Goal: Find specific page/section: Find specific page/section

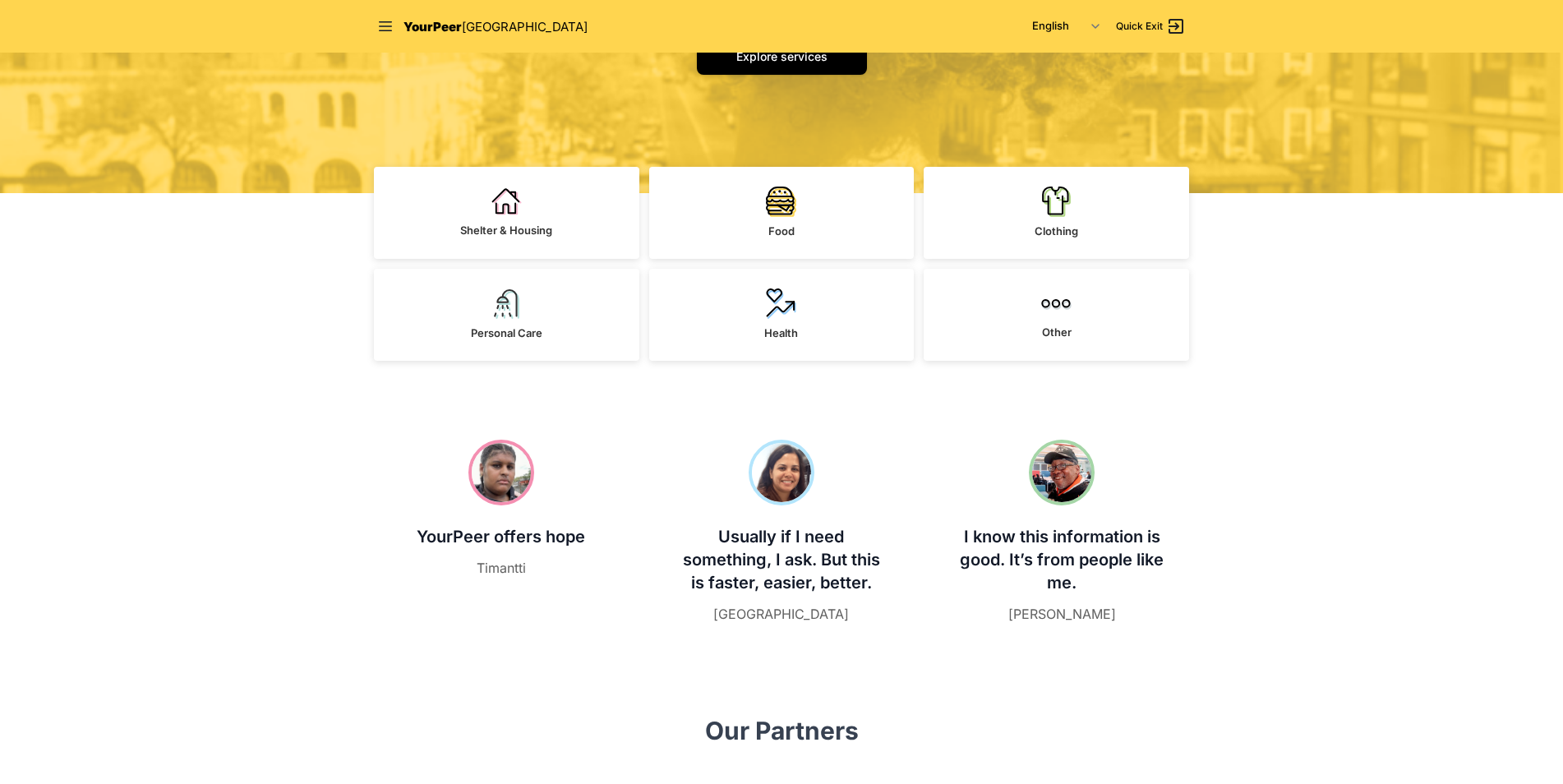
scroll to position [247, 0]
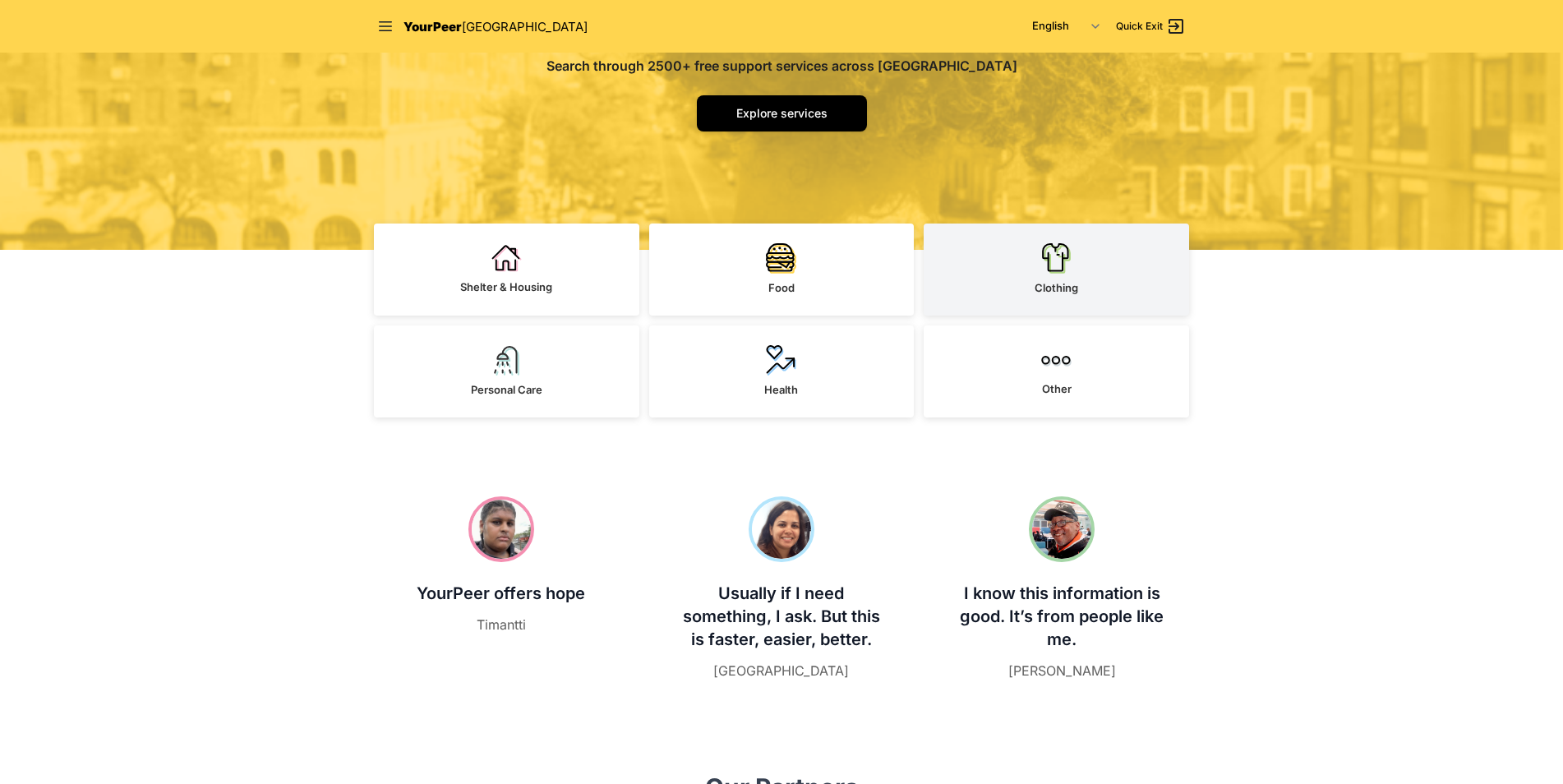
click at [1058, 273] on img at bounding box center [1056, 258] width 31 height 32
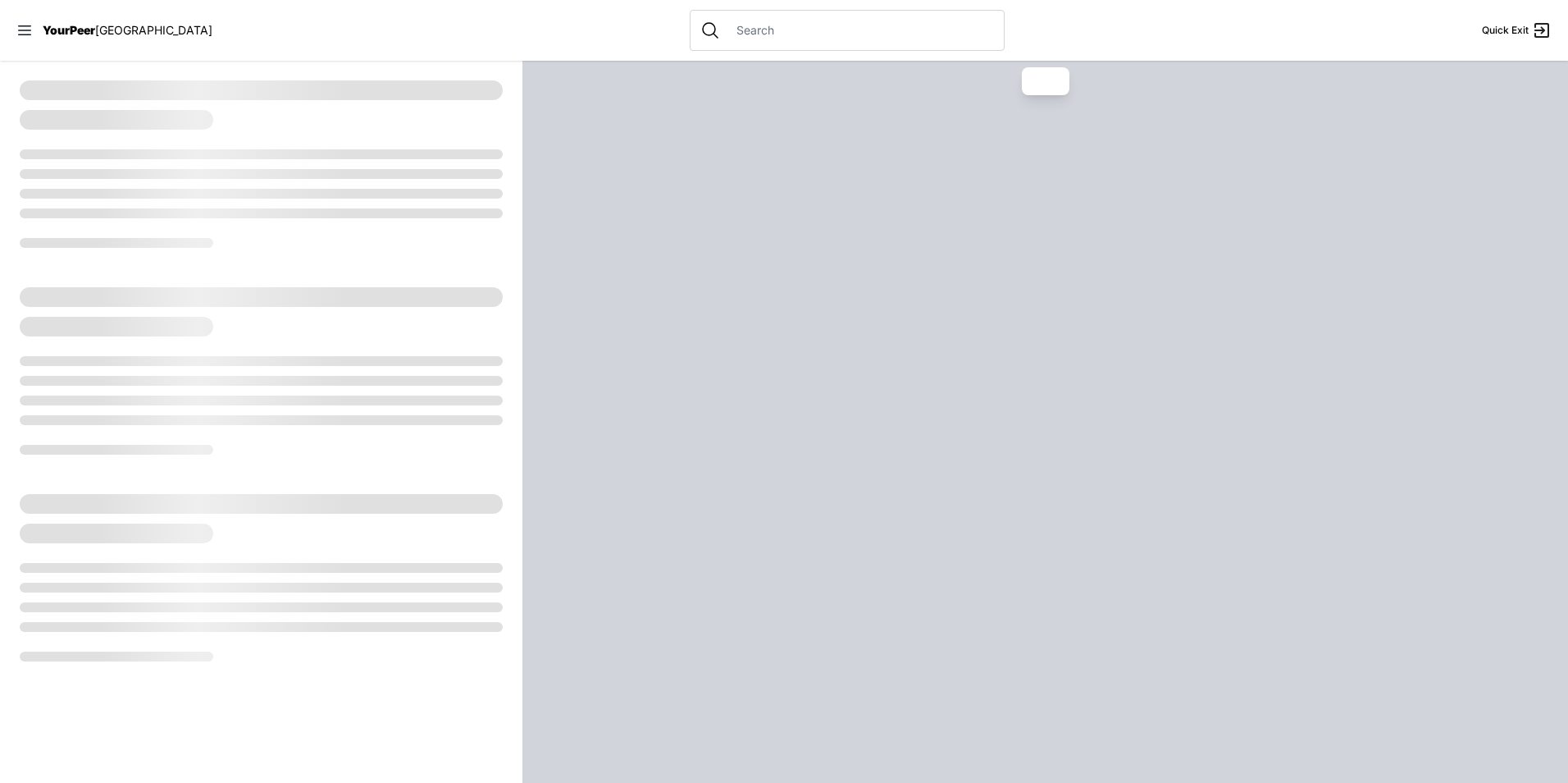
select select "recentlyUpdated"
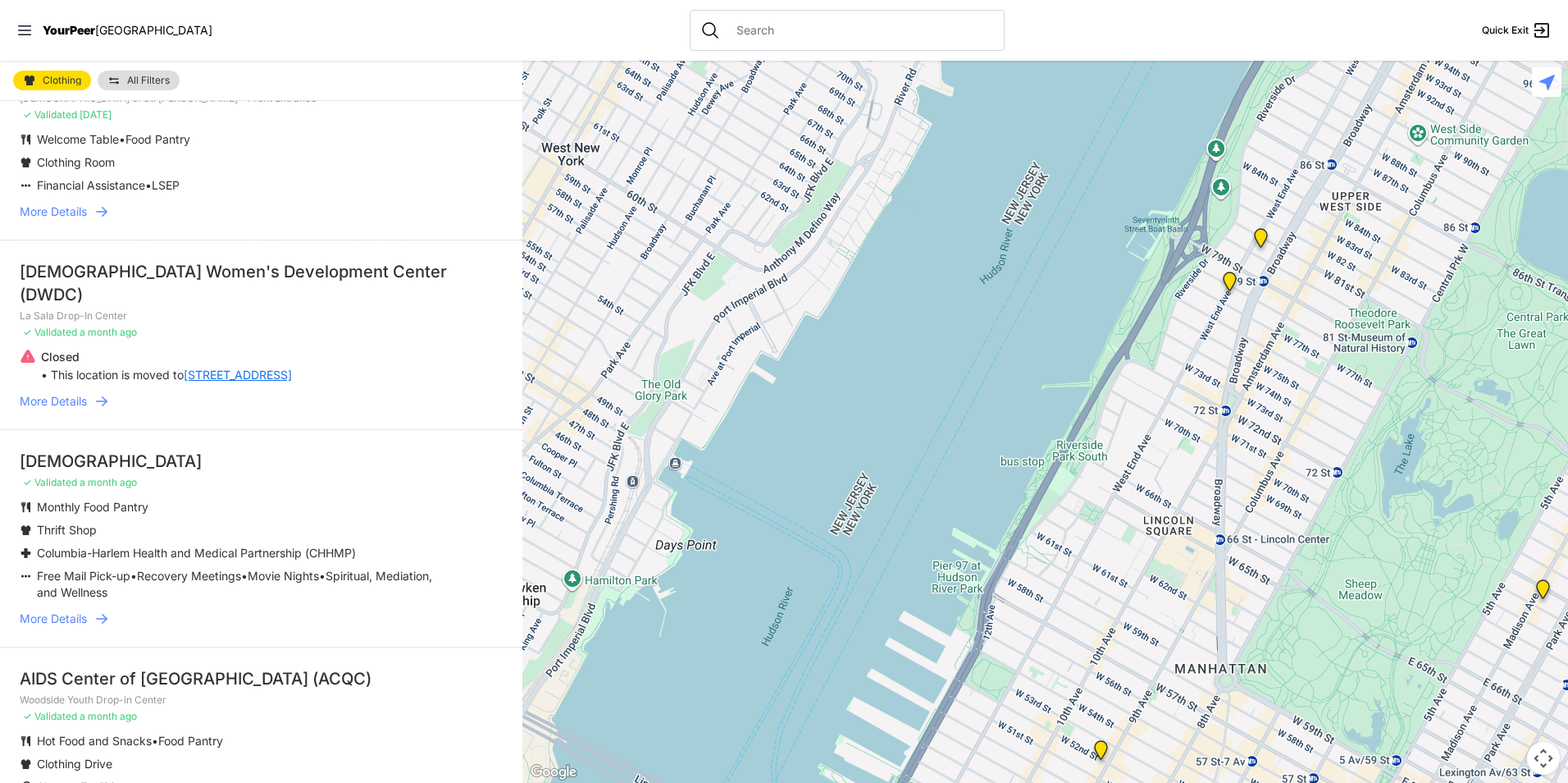
scroll to position [820, 0]
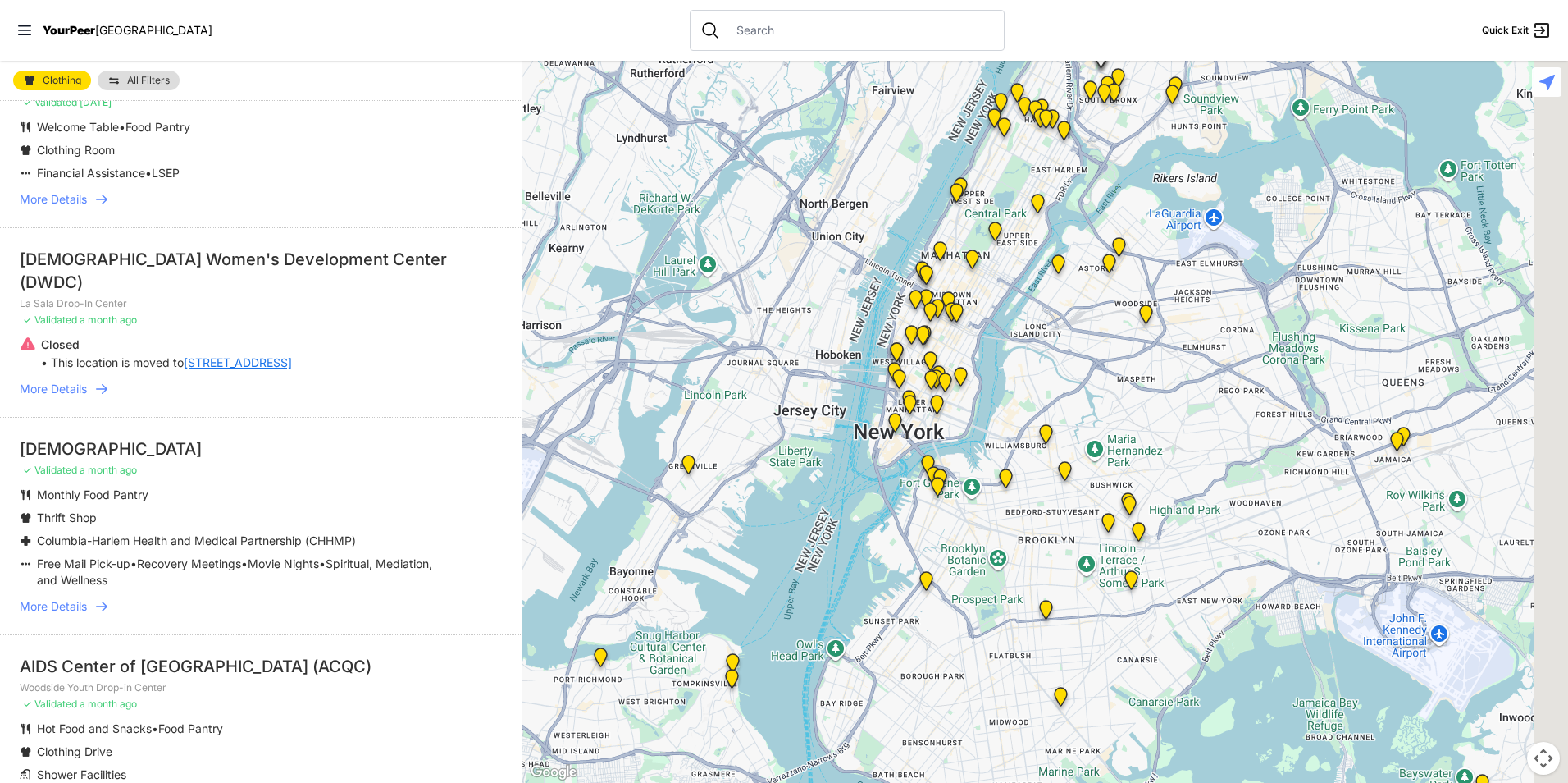
drag, startPoint x: 1086, startPoint y: 556, endPoint x: 846, endPoint y: 251, distance: 388.1
click at [846, 251] on div at bounding box center [1045, 422] width 1046 height 722
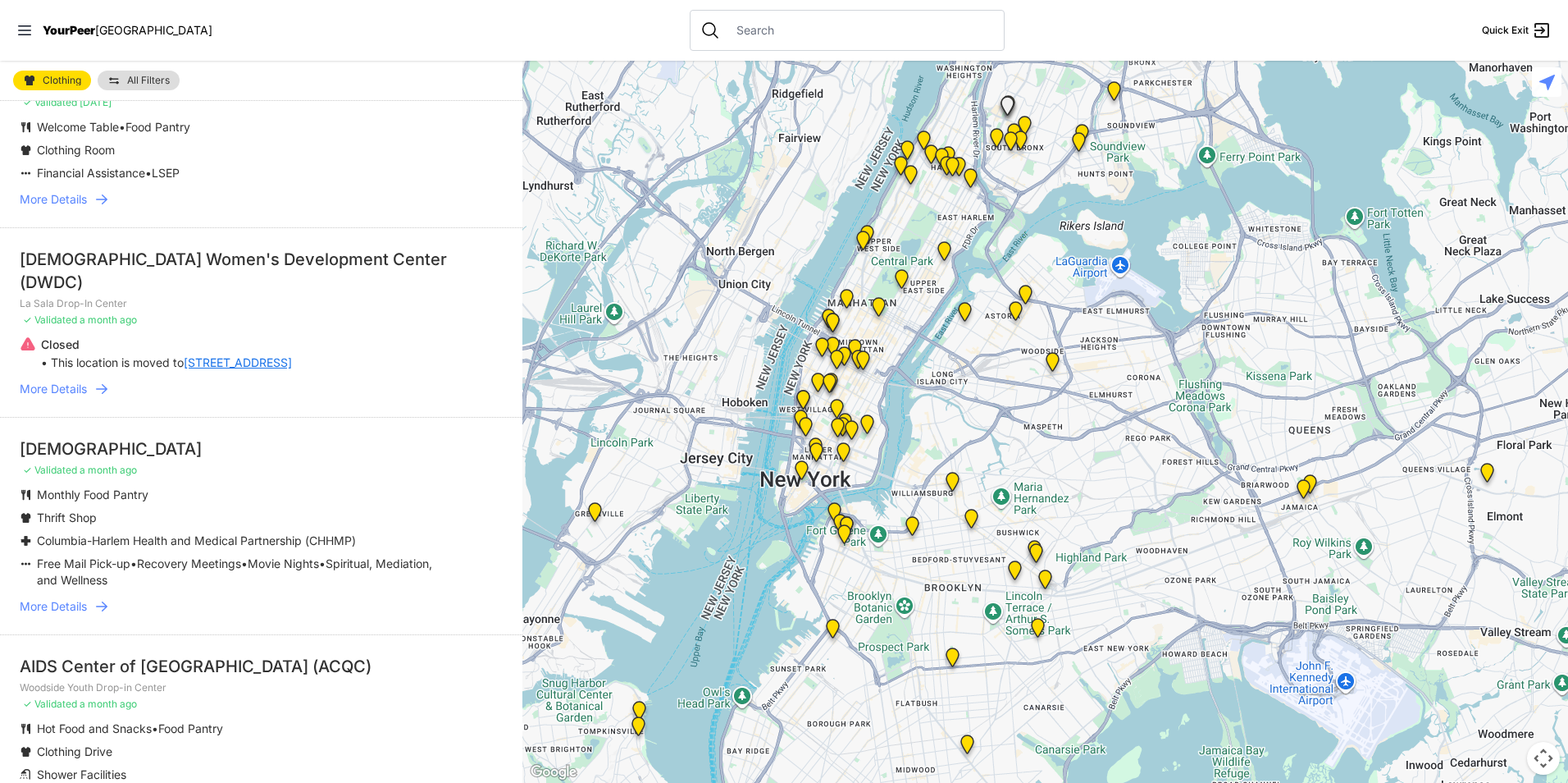
drag, startPoint x: 884, startPoint y: 416, endPoint x: 846, endPoint y: 445, distance: 47.8
click at [961, 487] on div at bounding box center [1483, 487] width 1046 height 0
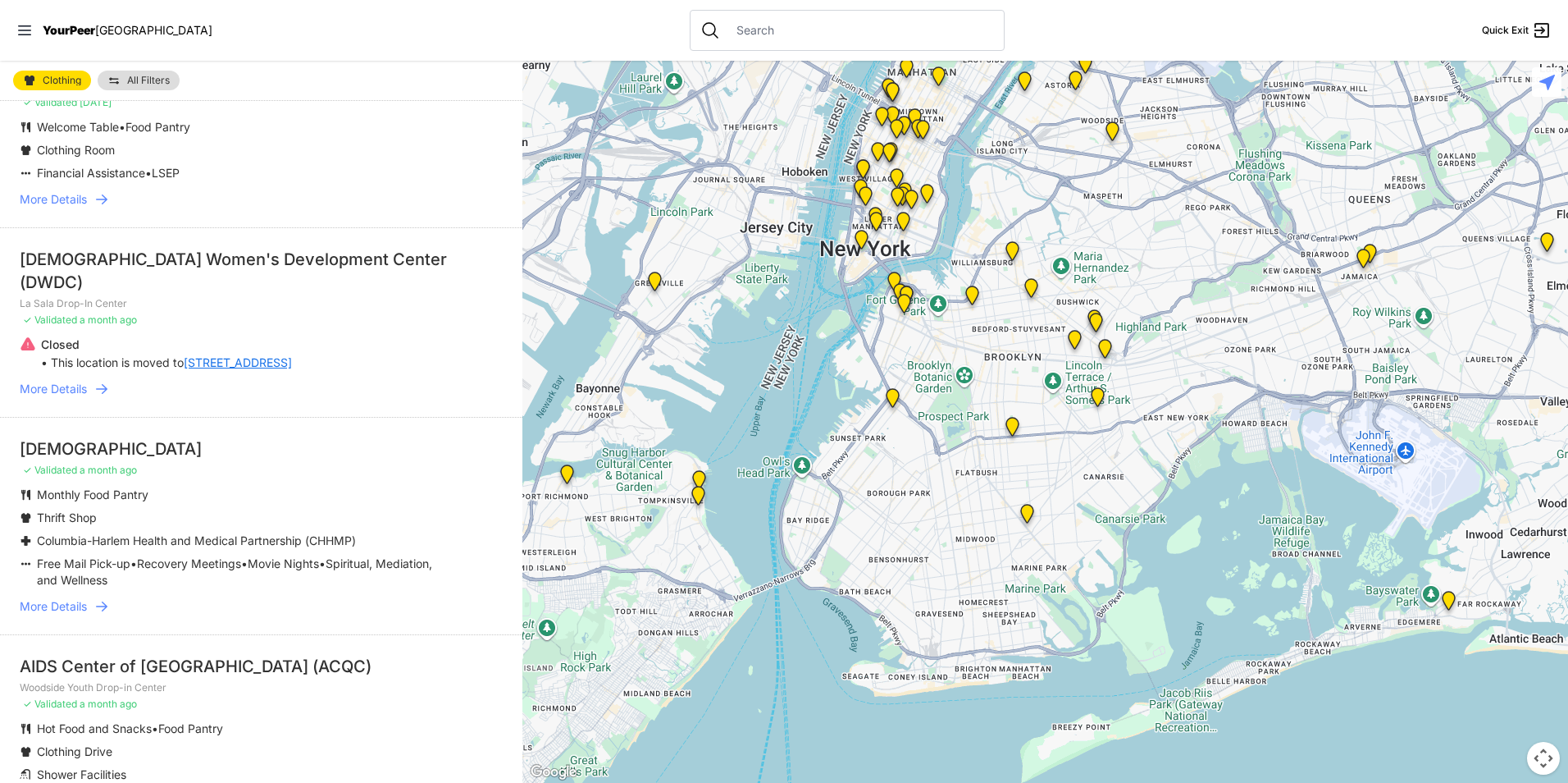
drag, startPoint x: 924, startPoint y: 448, endPoint x: 940, endPoint y: 248, distance: 200.6
click at [931, 194] on div at bounding box center [1045, 422] width 1046 height 722
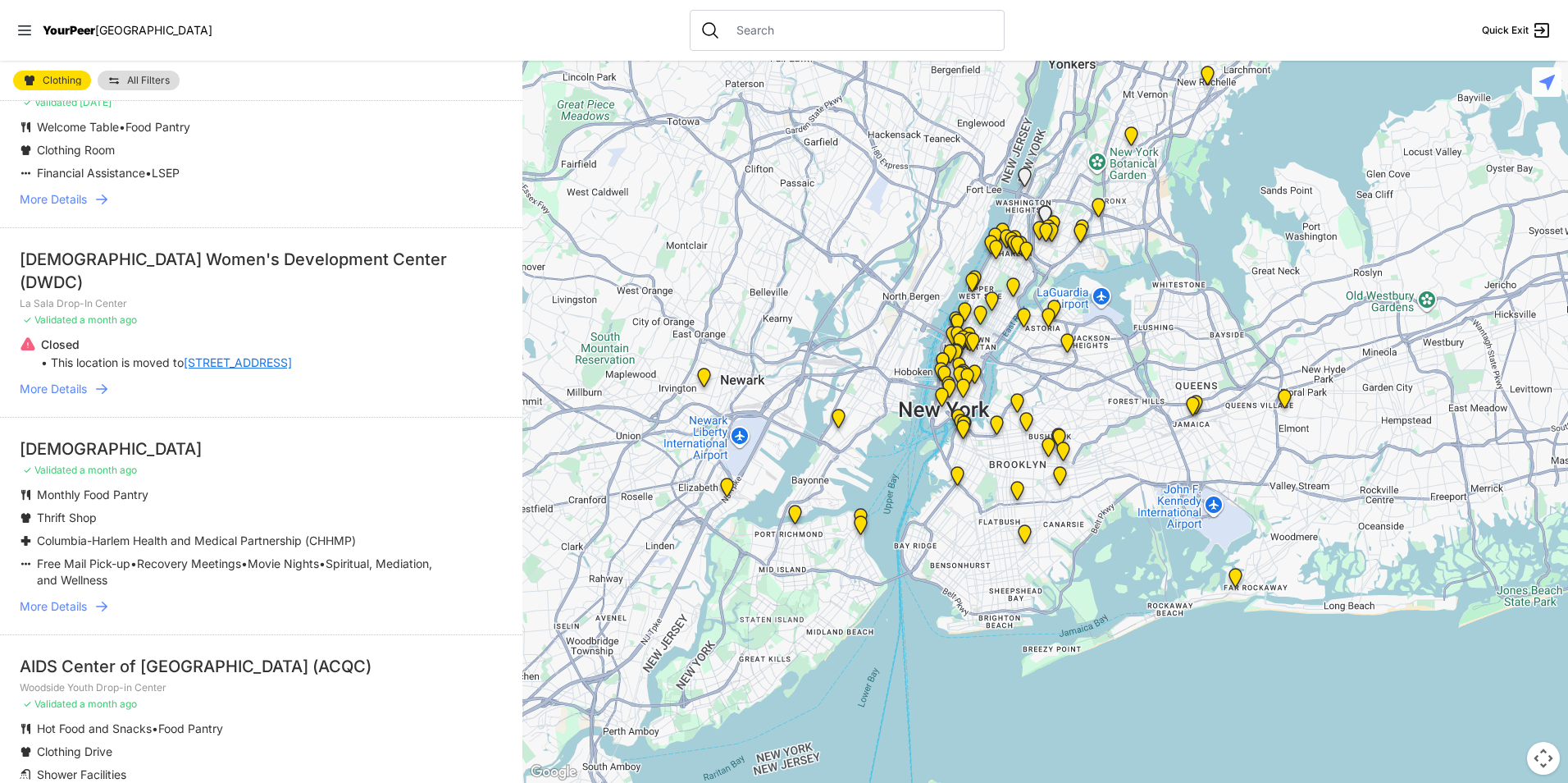
drag, startPoint x: 863, startPoint y: 335, endPoint x: 896, endPoint y: 476, distance: 144.8
click at [896, 476] on div at bounding box center [1045, 422] width 1046 height 722
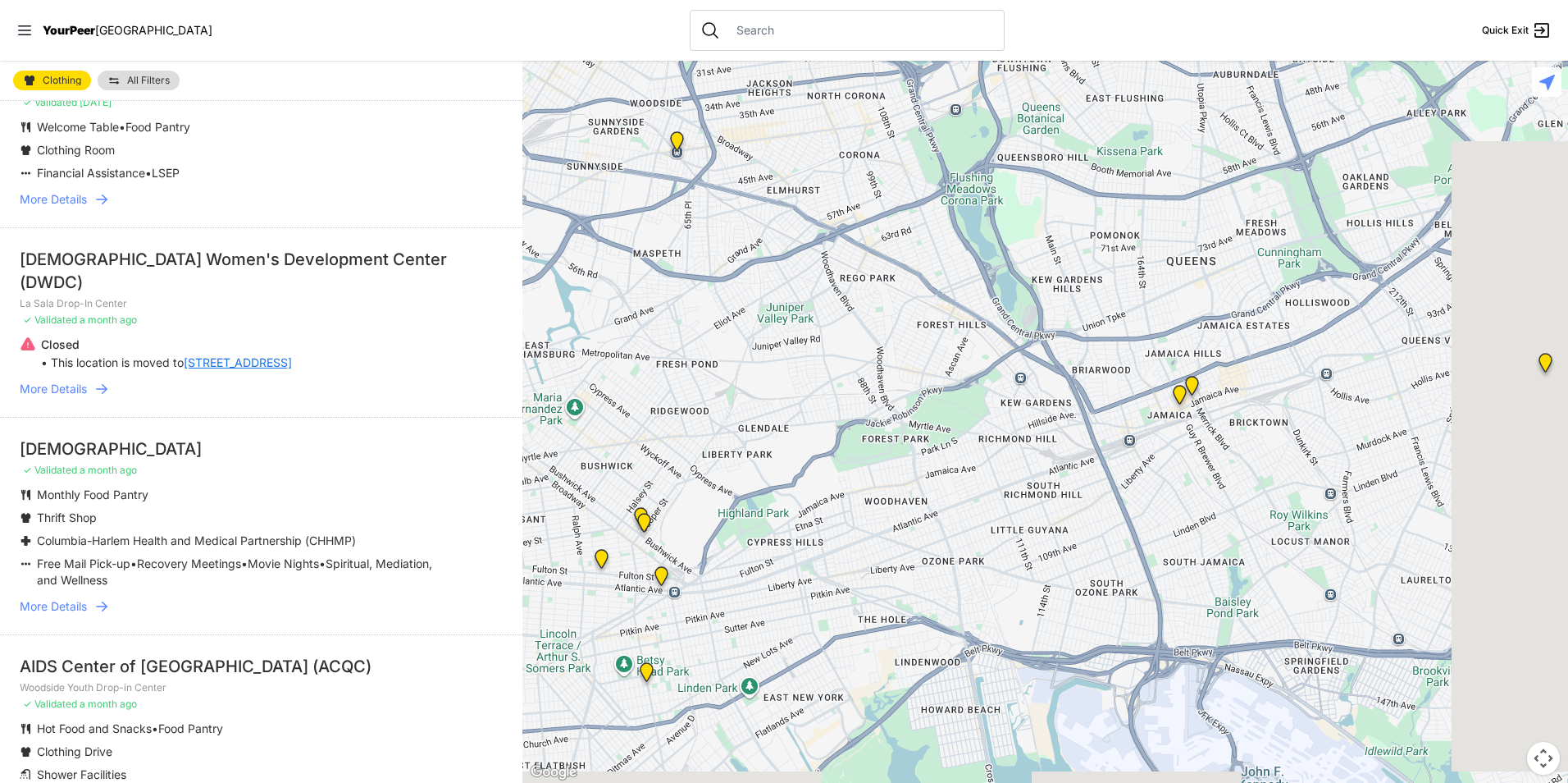
drag, startPoint x: 1283, startPoint y: 426, endPoint x: 1130, endPoint y: 405, distance: 154.4
click at [1130, 405] on div at bounding box center [1045, 422] width 1046 height 722
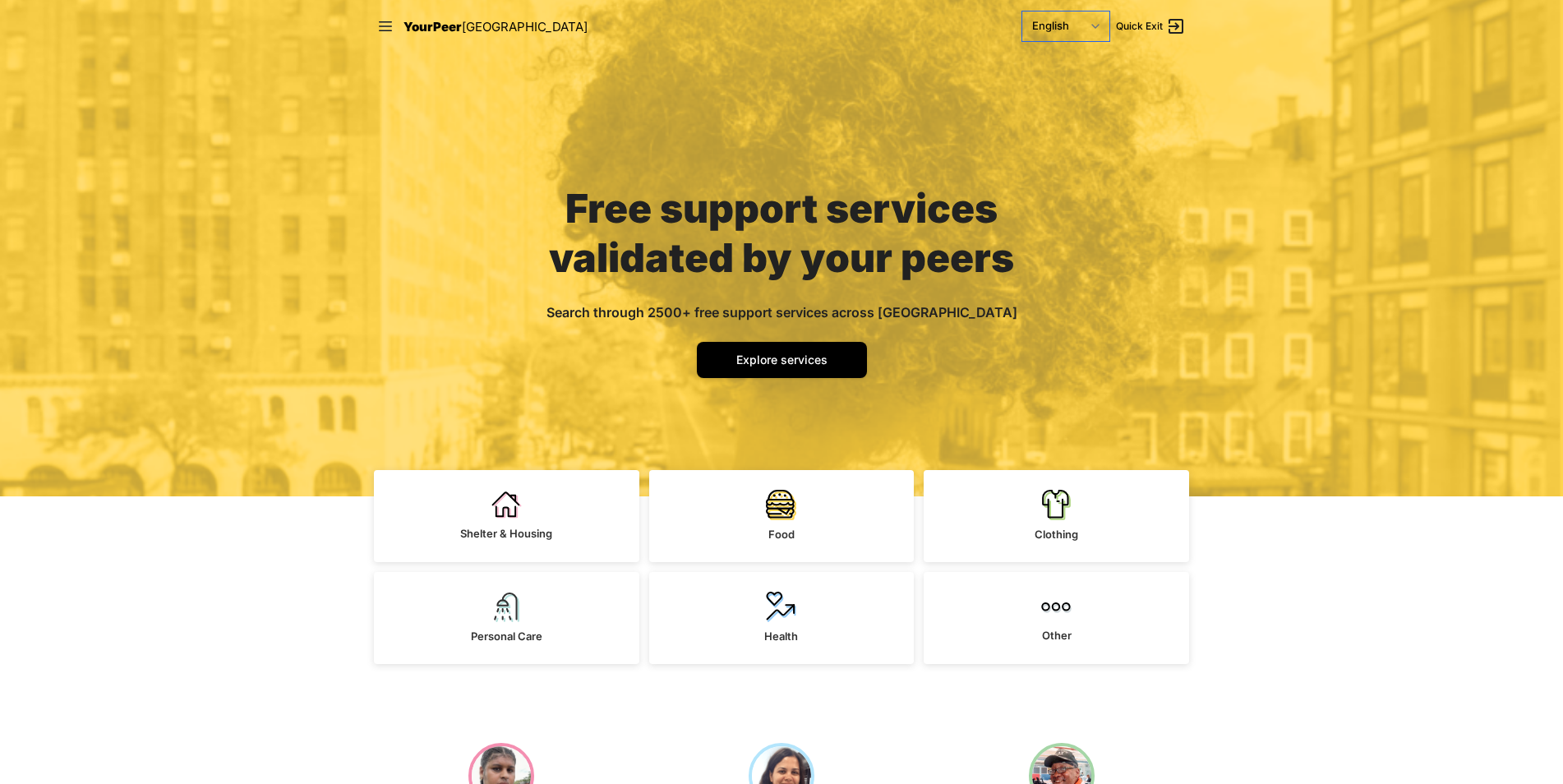
click at [1093, 30] on select "English Español 简体中文 বাংলা Français Русский" at bounding box center [1066, 27] width 87 height 30
click at [1151, 50] on nav "YourPeer [GEOGRAPHIC_DATA] English Español 简体中文 বাংলা Français Русский Quick Ex…" at bounding box center [782, 26] width 842 height 52
click at [1151, 25] on span "Quick Exit" at bounding box center [1139, 26] width 46 height 13
click at [385, 33] on icon at bounding box center [385, 26] width 17 height 17
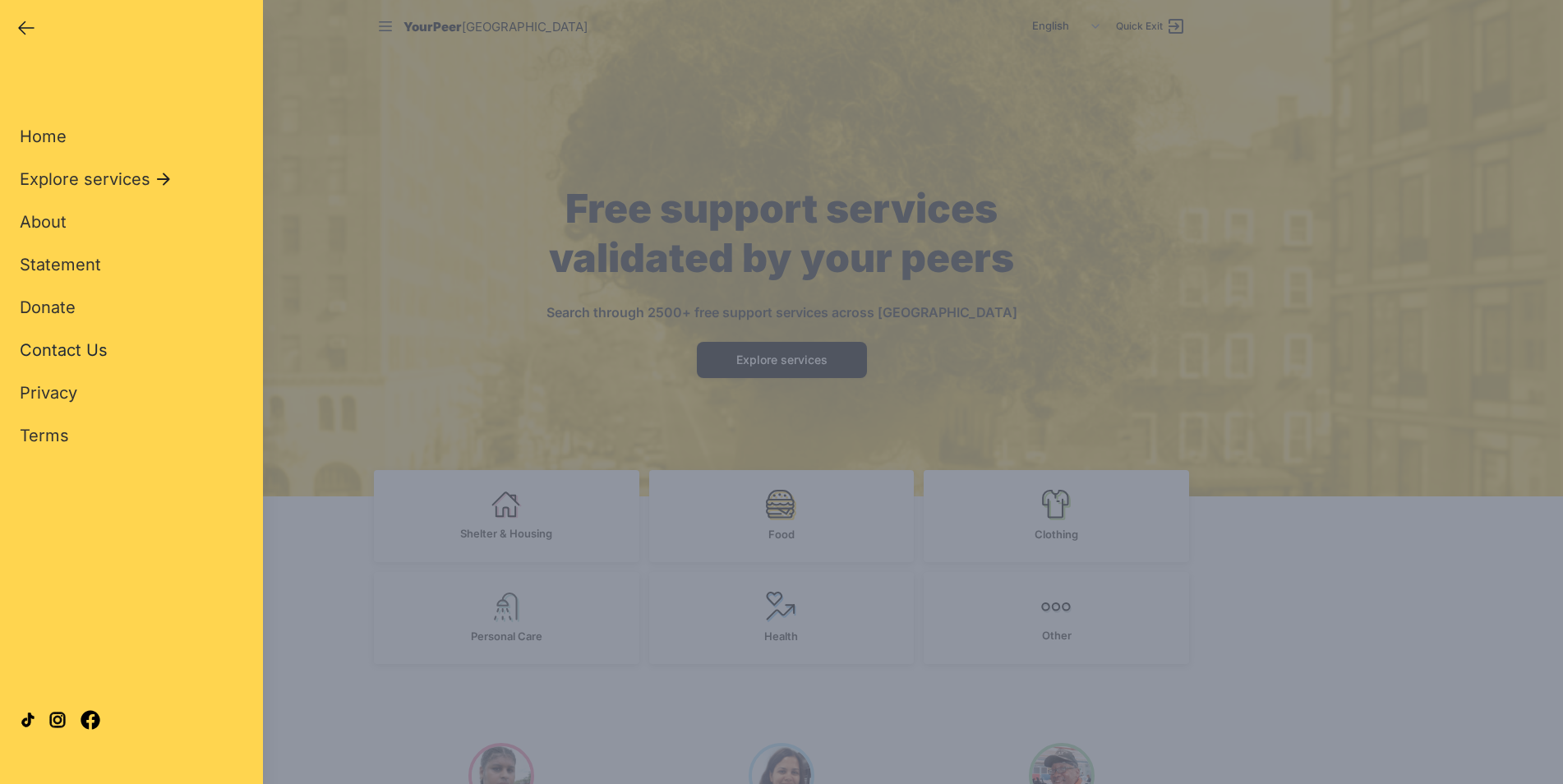
click at [76, 349] on span "Contact Us" at bounding box center [63, 350] width 88 height 20
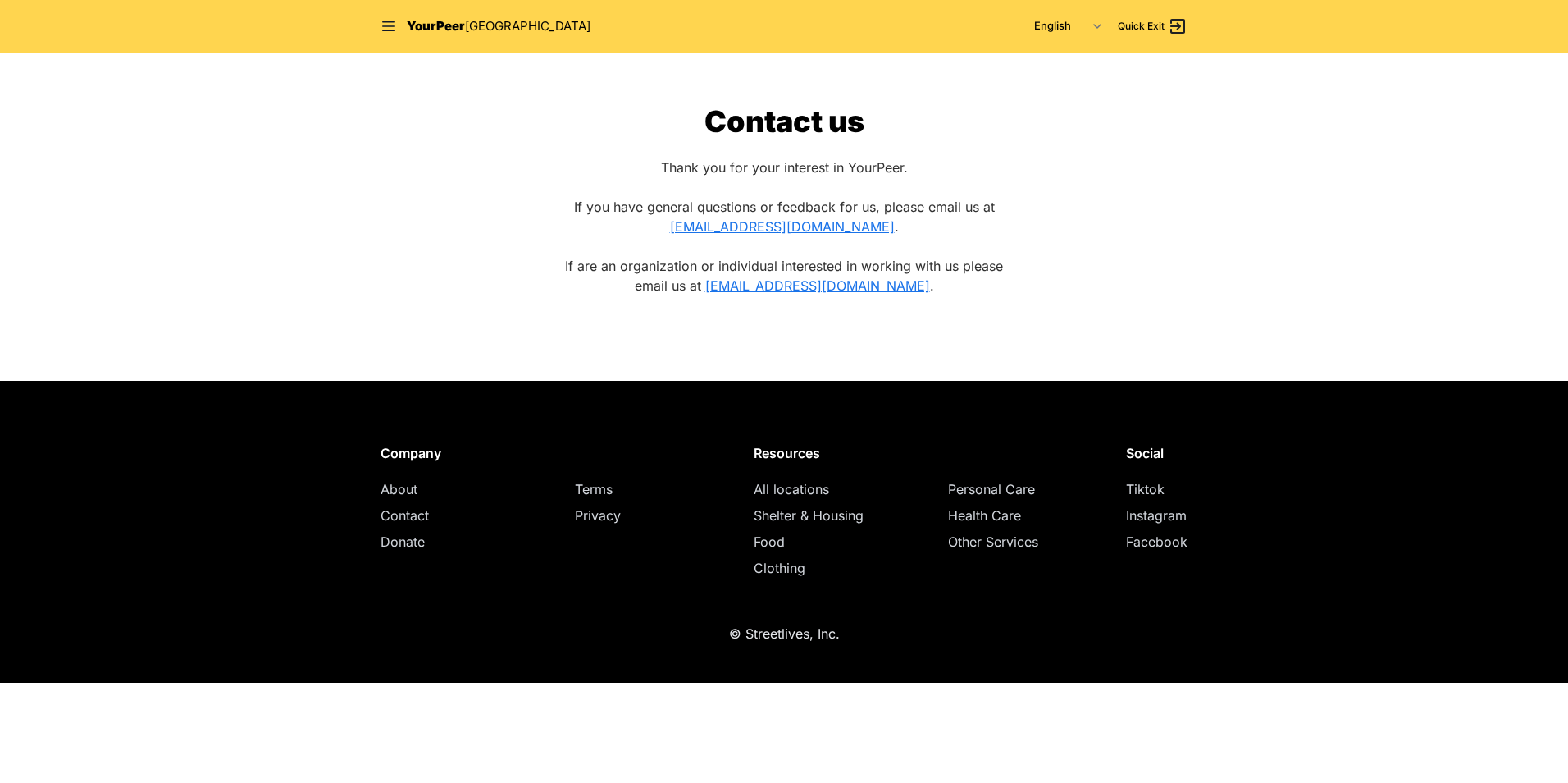
click at [551, 256] on div "Contact us Thank you for your interest in YourPeer. If you have general questio…" at bounding box center [784, 209] width 472 height 210
click at [408, 24] on span "YourPeer" at bounding box center [436, 26] width 58 height 16
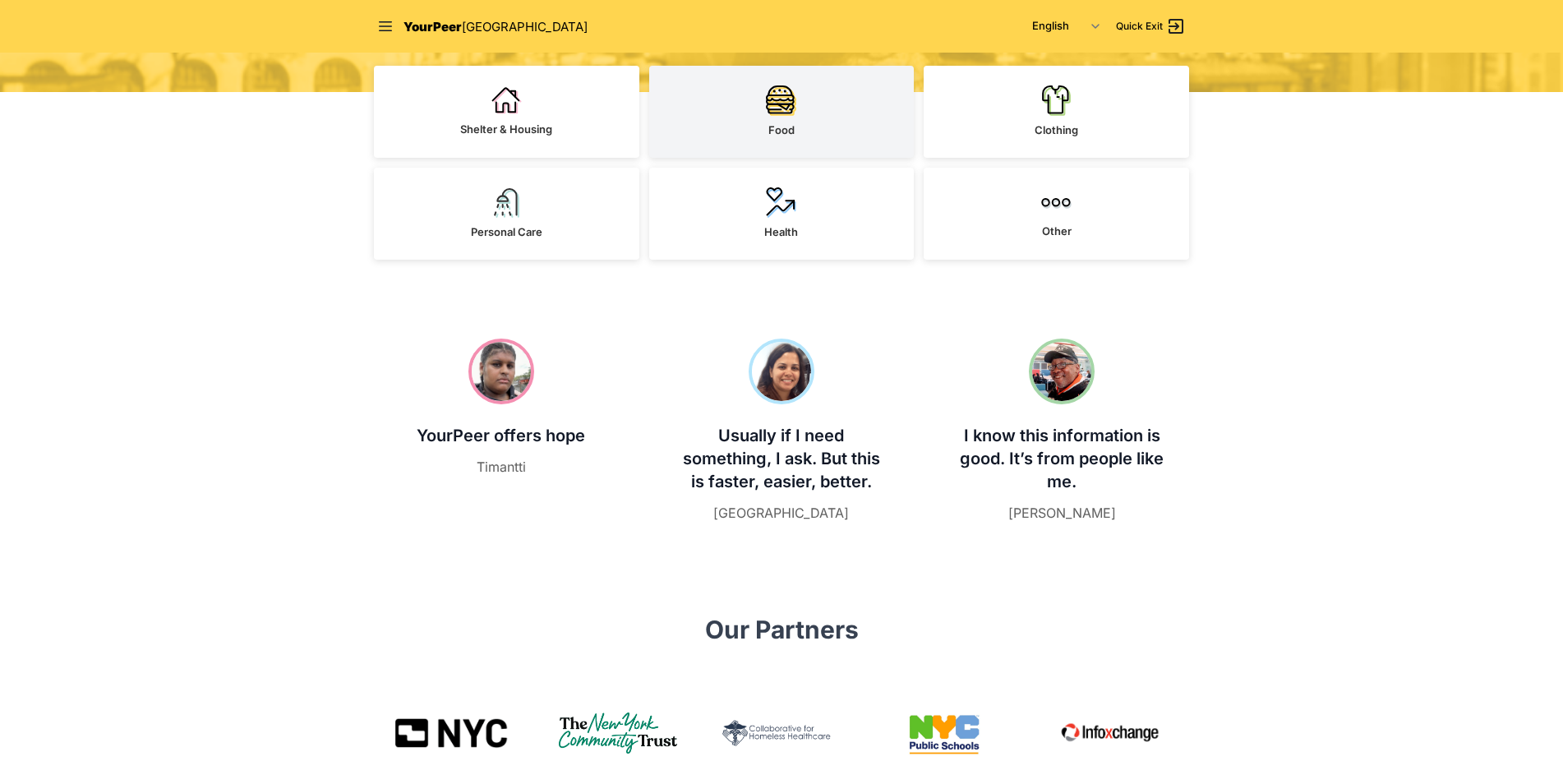
scroll to position [411, 0]
